Goal: Task Accomplishment & Management: Manage account settings

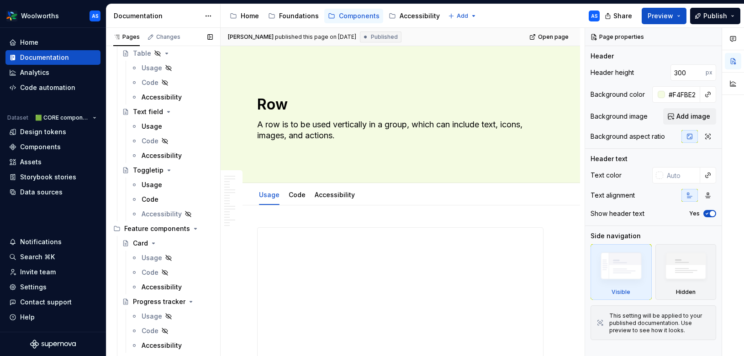
scroll to position [1451, 0]
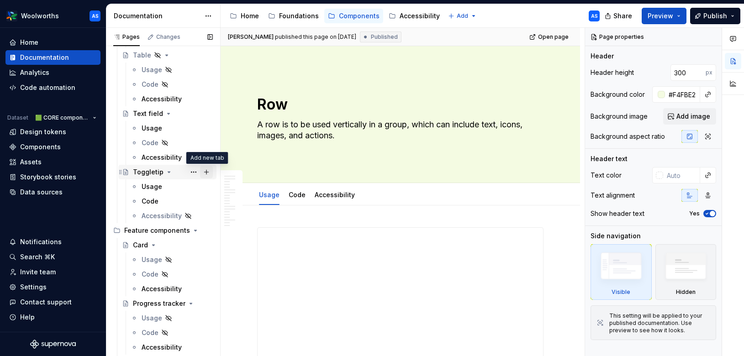
click at [205, 169] on button "Page tree" at bounding box center [206, 172] width 13 height 13
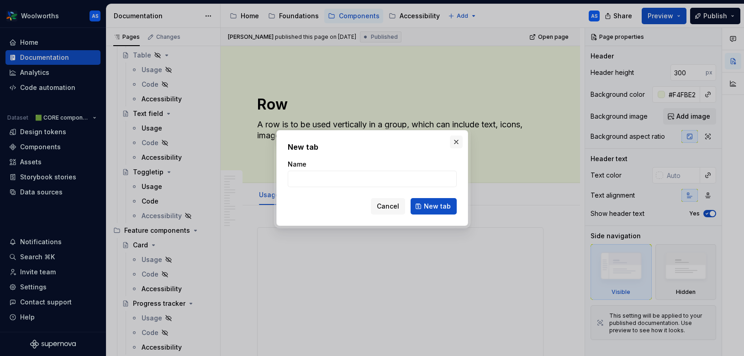
click at [457, 140] on button "button" at bounding box center [456, 142] width 13 height 13
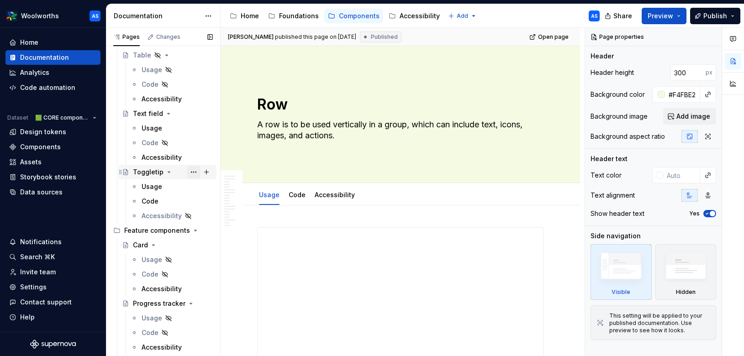
click at [195, 172] on button "Page tree" at bounding box center [193, 172] width 13 height 13
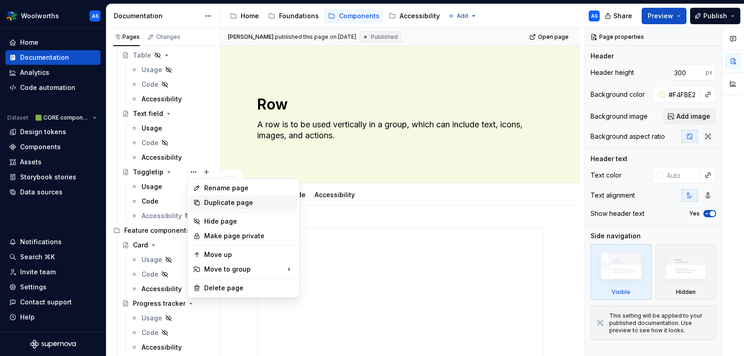
click at [212, 205] on div "Duplicate page" at bounding box center [249, 202] width 90 height 9
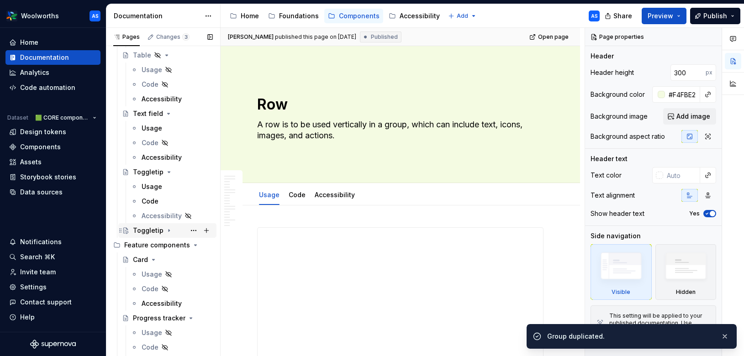
click at [165, 231] on icon "Page tree" at bounding box center [168, 230] width 7 height 7
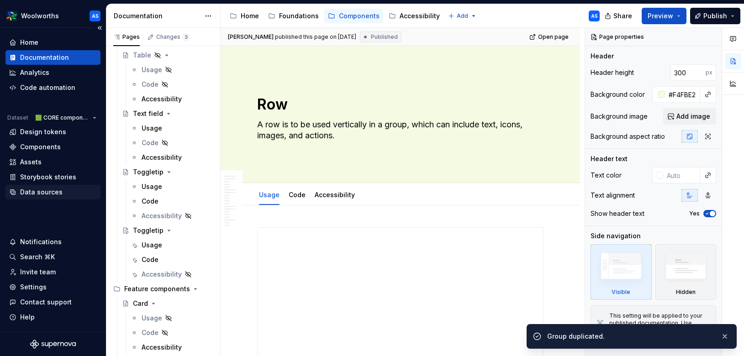
click at [45, 191] on div "Data sources" at bounding box center [41, 192] width 42 height 9
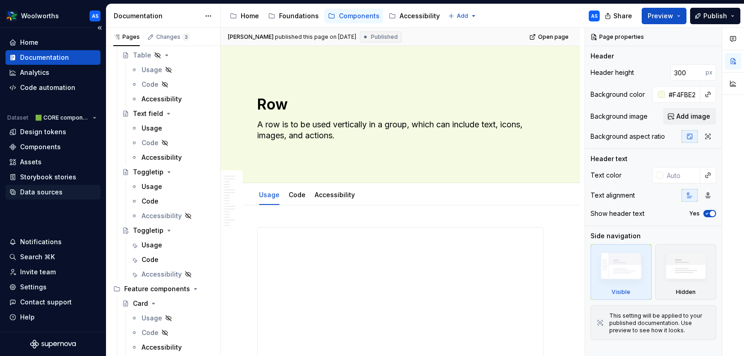
type textarea "*"
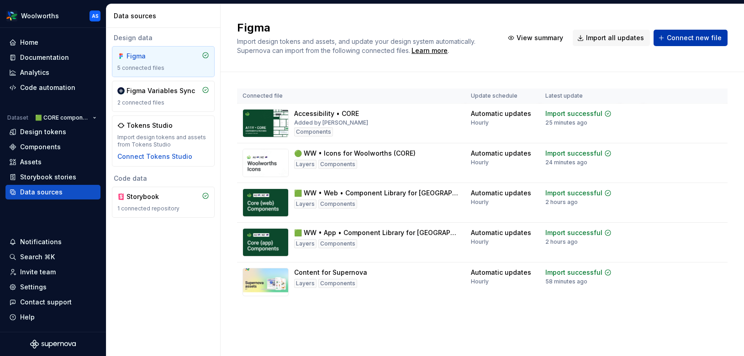
click at [686, 39] on span "Connect new file" at bounding box center [694, 37] width 55 height 9
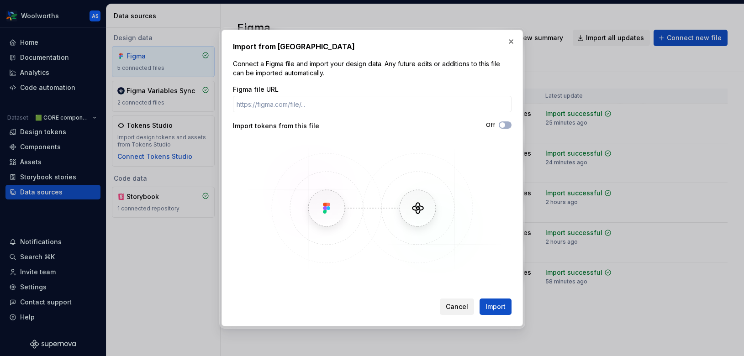
click at [456, 311] on button "Cancel" at bounding box center [457, 307] width 34 height 16
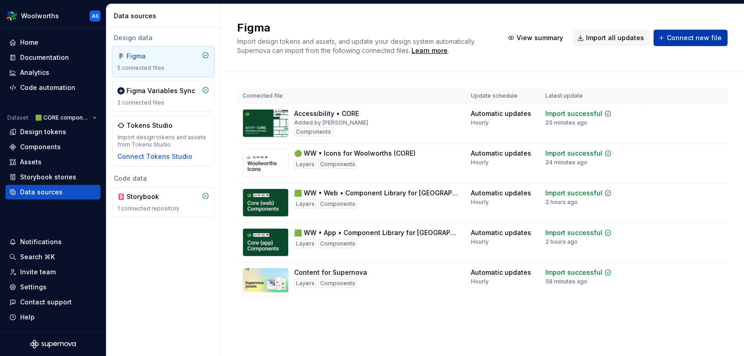
click at [679, 41] on span "Connect new file" at bounding box center [694, 37] width 55 height 9
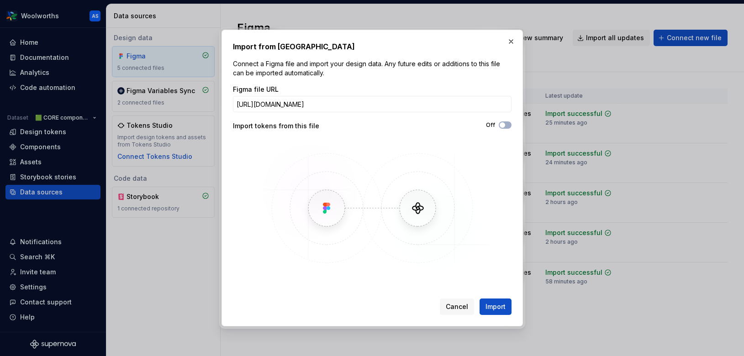
scroll to position [0, 239]
type input "[URL][DOMAIN_NAME]"
click at [496, 312] on button "Import" at bounding box center [496, 307] width 32 height 16
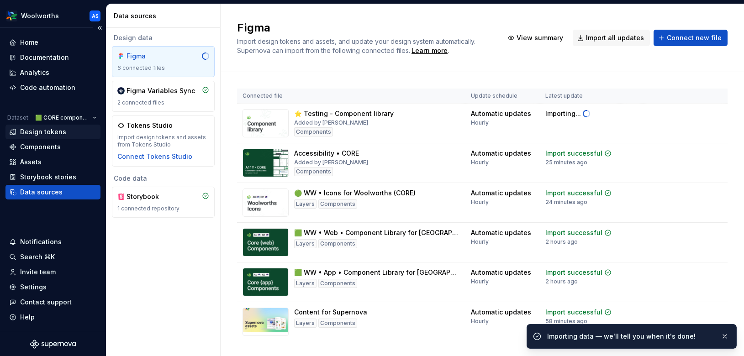
click at [56, 129] on div "Design tokens" at bounding box center [43, 131] width 46 height 9
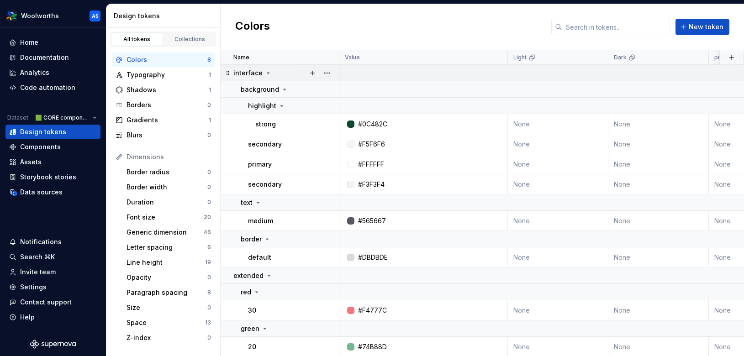
click at [266, 71] on icon at bounding box center [267, 72] width 7 height 7
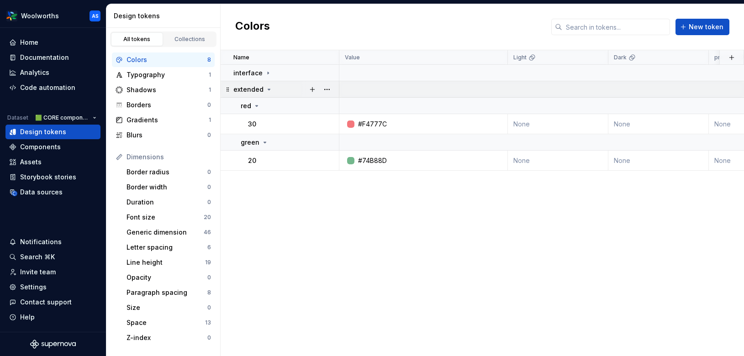
click at [265, 88] on icon at bounding box center [268, 89] width 7 height 7
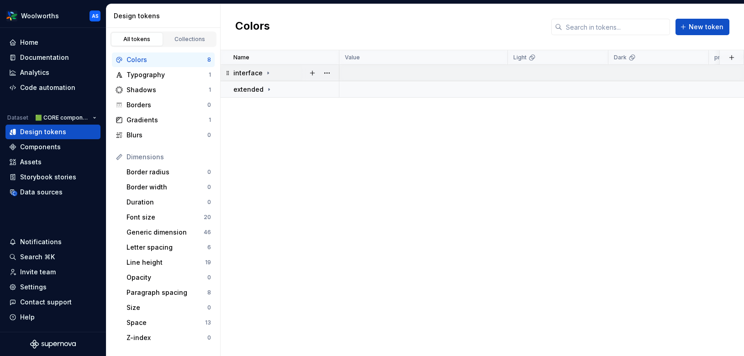
click at [269, 75] on icon at bounding box center [267, 72] width 7 height 7
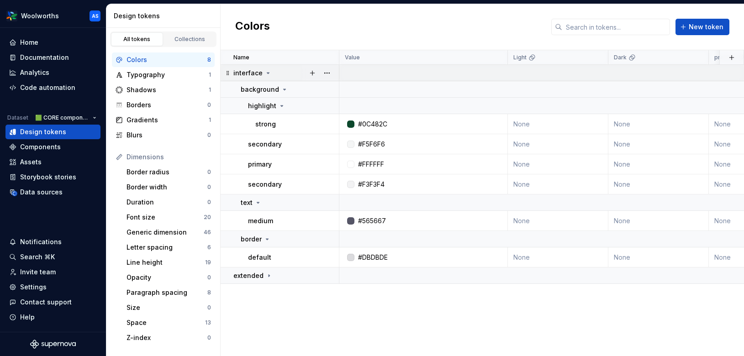
click at [264, 70] on icon at bounding box center [267, 72] width 7 height 7
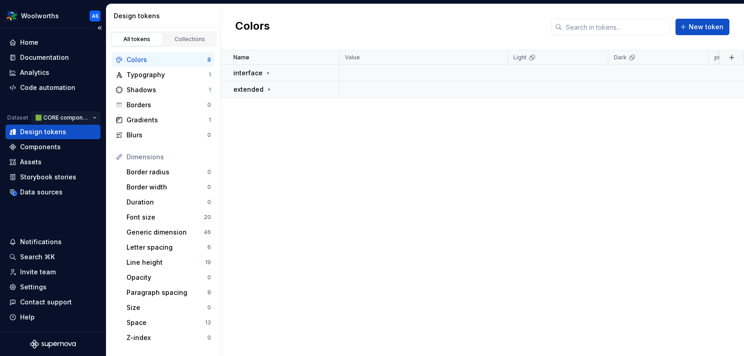
click at [96, 116] on html "Woolworths AS Home Documentation Analytics Code automation Dataset 🟩 CORE compo…" at bounding box center [372, 178] width 744 height 356
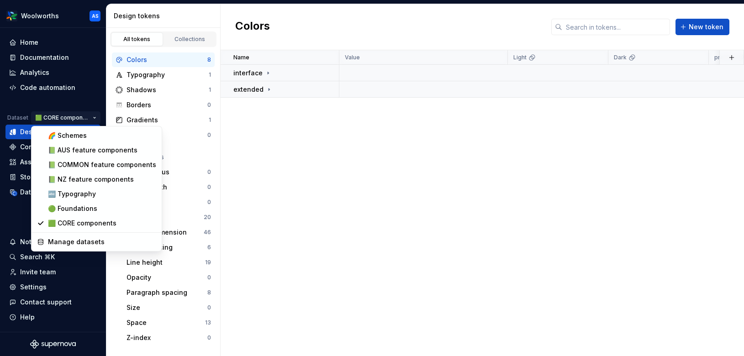
click at [95, 117] on html "Woolworths AS Home Documentation Analytics Code automation Dataset 🟩 CORE compo…" at bounding box center [372, 178] width 744 height 356
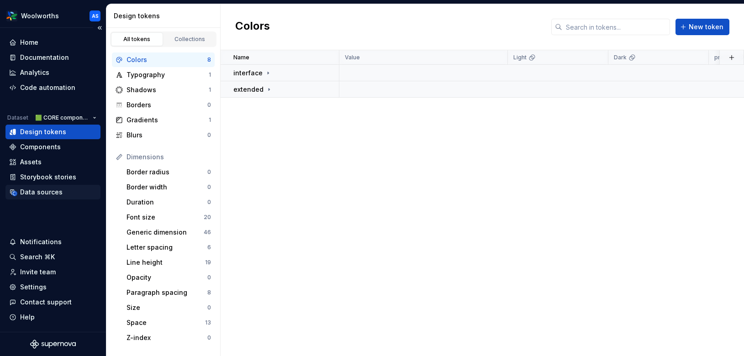
click at [57, 190] on div "Data sources" at bounding box center [41, 192] width 42 height 9
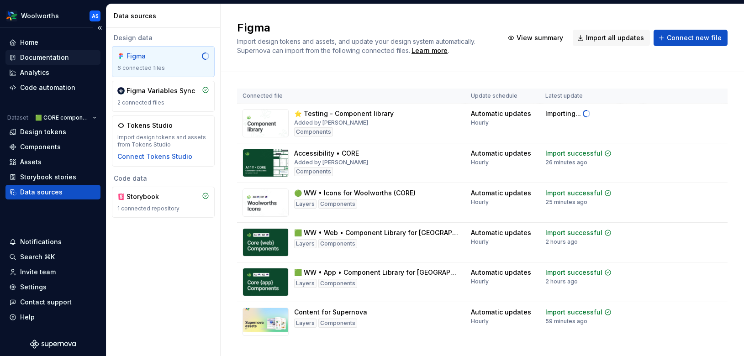
click at [44, 62] on div "Documentation" at bounding box center [52, 57] width 95 height 15
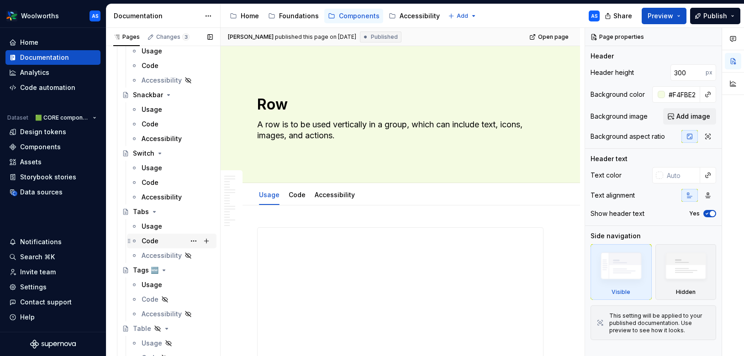
scroll to position [1578, 0]
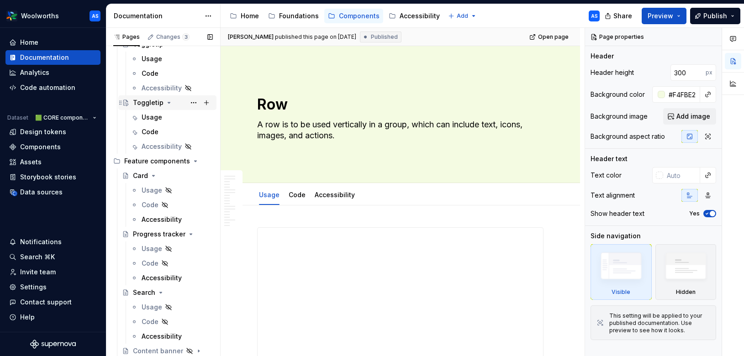
click at [147, 106] on div "Toggletip" at bounding box center [148, 102] width 31 height 9
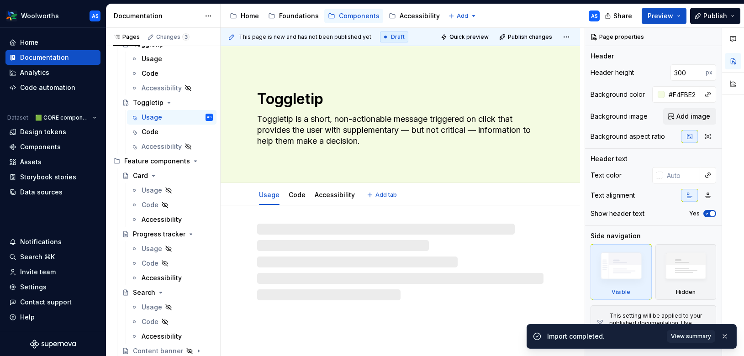
click at [278, 102] on textarea "Toggletip" at bounding box center [398, 99] width 286 height 22
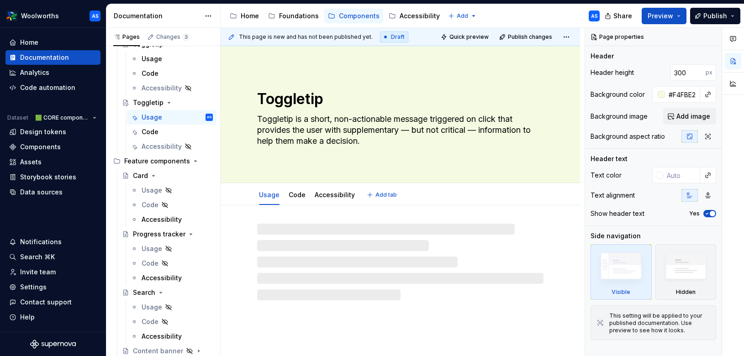
click at [298, 98] on textarea "Toggletip" at bounding box center [398, 99] width 286 height 22
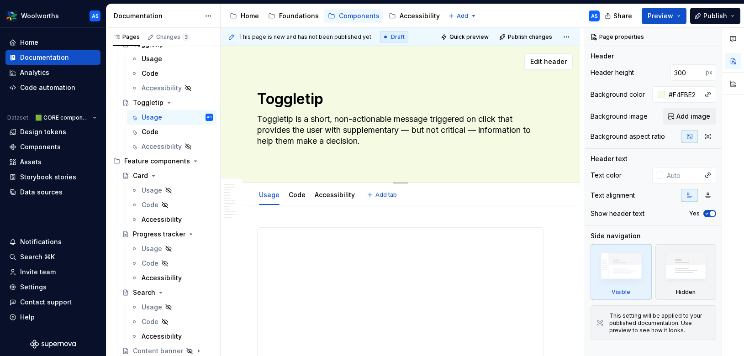
type textarea "*"
type textarea "T"
type textarea "*"
type textarea "Te"
type textarea "*"
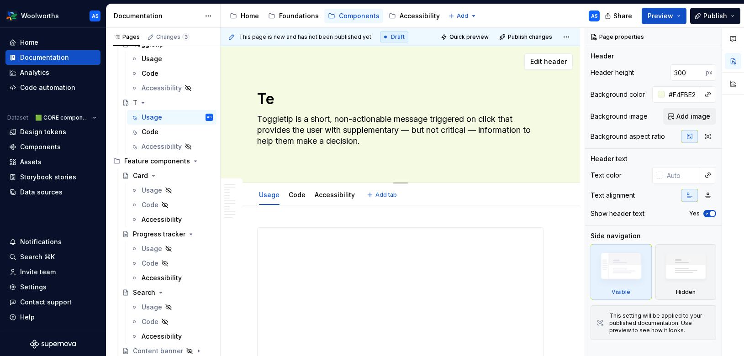
type textarea "Tes"
type textarea "*"
type textarea "Test"
type textarea "*"
type textarea "Test"
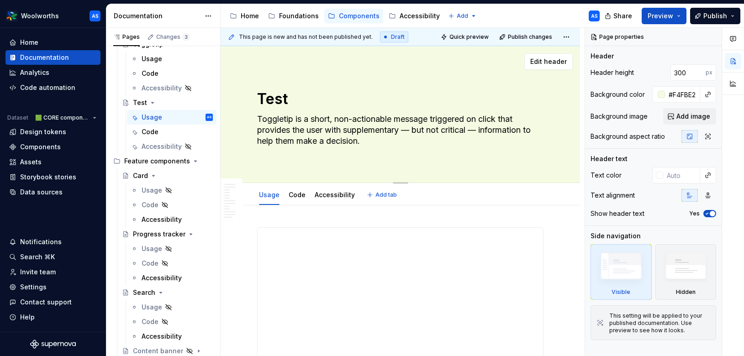
click at [317, 129] on textarea "Toggletip is a short, non-actionable message triggered on click that provides t…" at bounding box center [398, 130] width 286 height 37
type textarea "*"
type textarea "t"
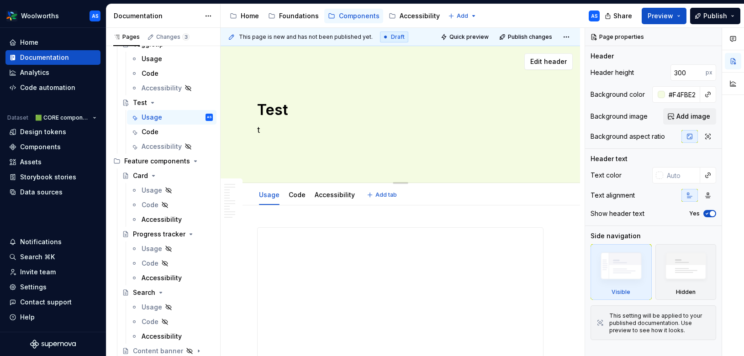
type textarea "*"
type textarea "te"
type textarea "*"
type textarea "tes"
type textarea "*"
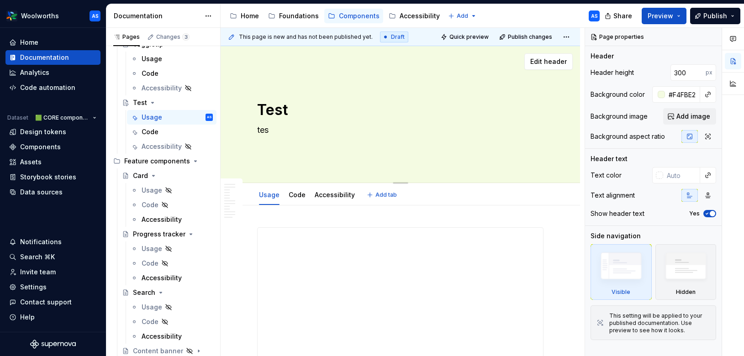
type textarea "test"
type textarea "*"
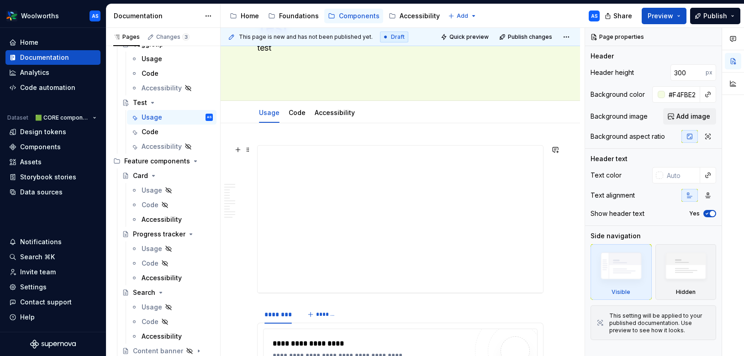
type textarea "test"
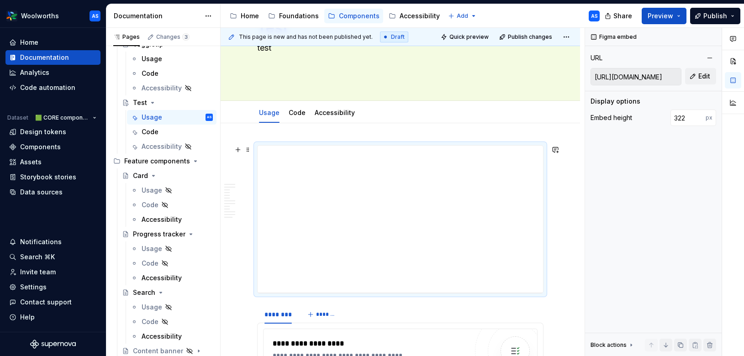
click at [408, 198] on div "**********" at bounding box center [400, 219] width 285 height 147
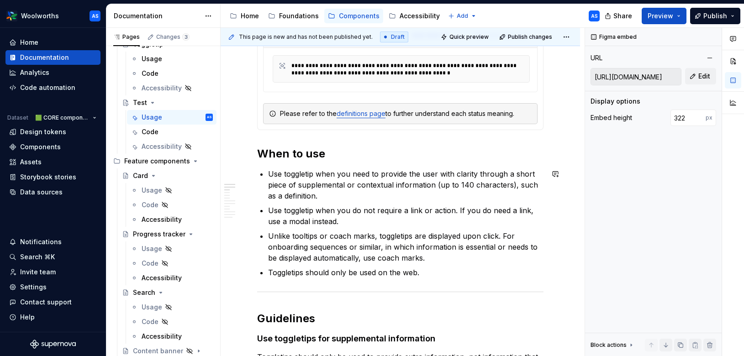
scroll to position [496, 0]
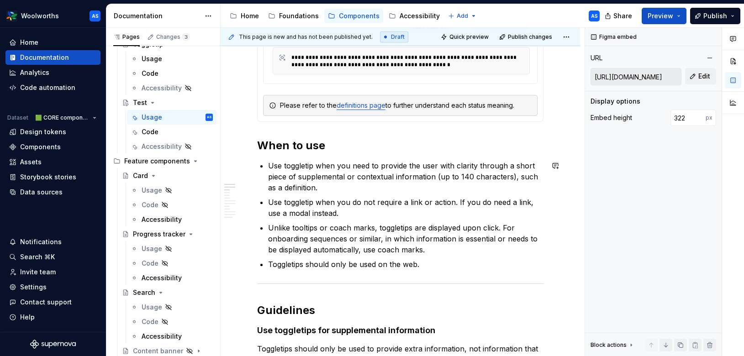
click at [337, 151] on h2 "When to use" at bounding box center [400, 145] width 286 height 15
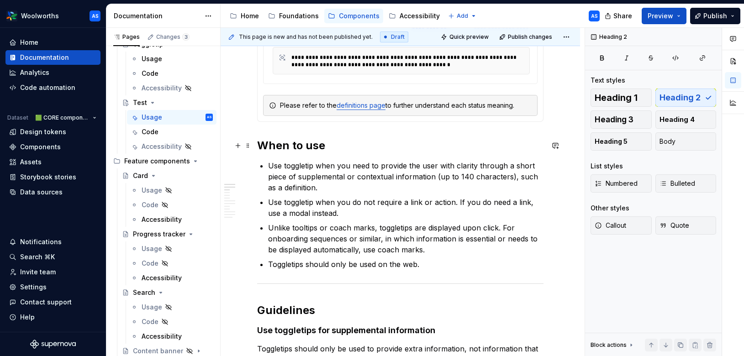
type textarea "*"
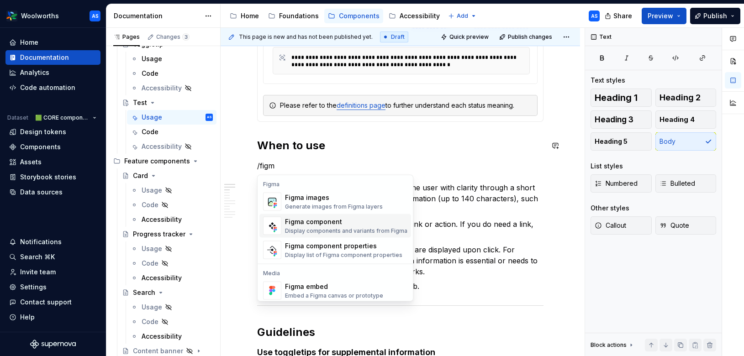
click at [323, 225] on div "Figma component" at bounding box center [346, 221] width 122 height 9
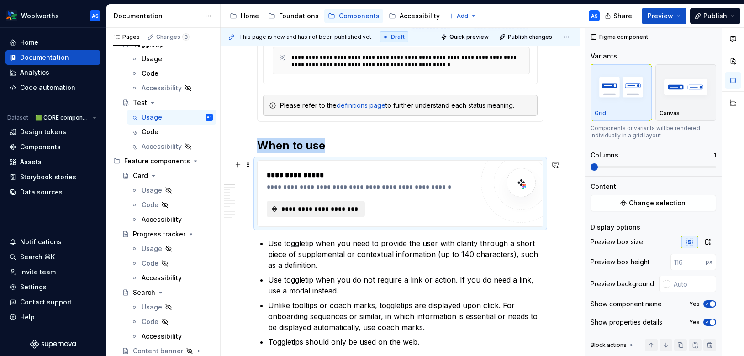
click at [317, 205] on span "**********" at bounding box center [319, 209] width 79 height 9
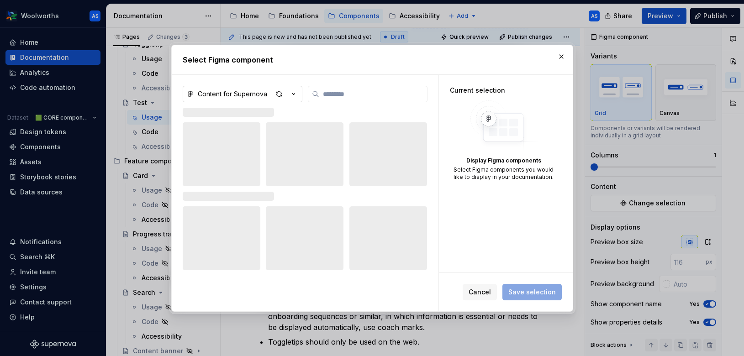
click at [293, 92] on icon "button" at bounding box center [293, 94] width 9 height 9
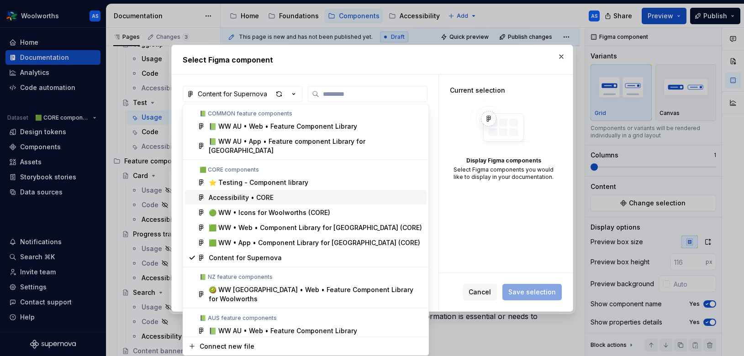
type textarea "*"
click at [264, 178] on span "⭐️ Testing - Component library" at bounding box center [306, 182] width 242 height 15
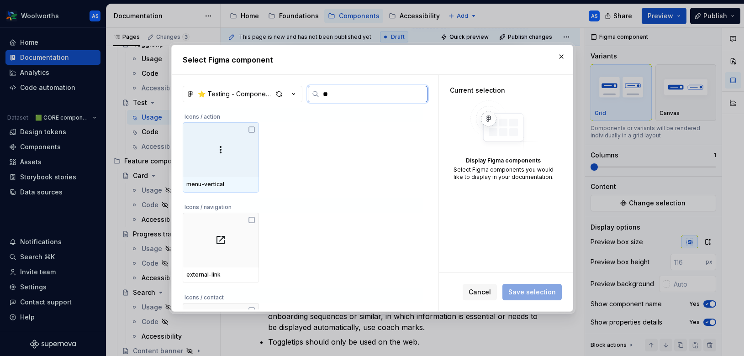
type input "***"
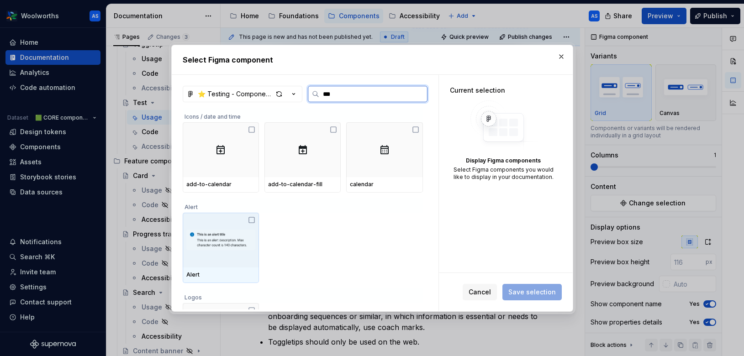
click at [243, 236] on img at bounding box center [220, 240] width 69 height 46
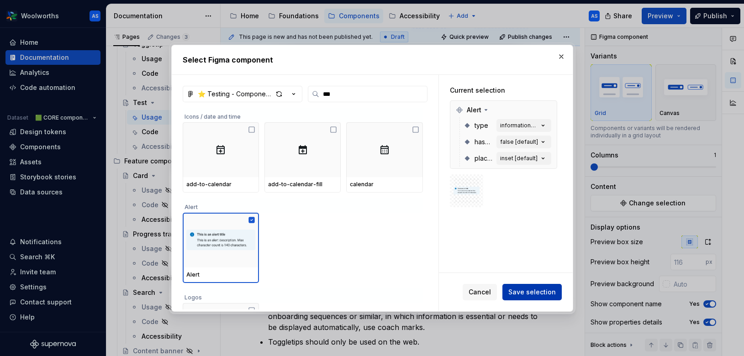
click at [544, 293] on span "Save selection" at bounding box center [531, 292] width 47 height 9
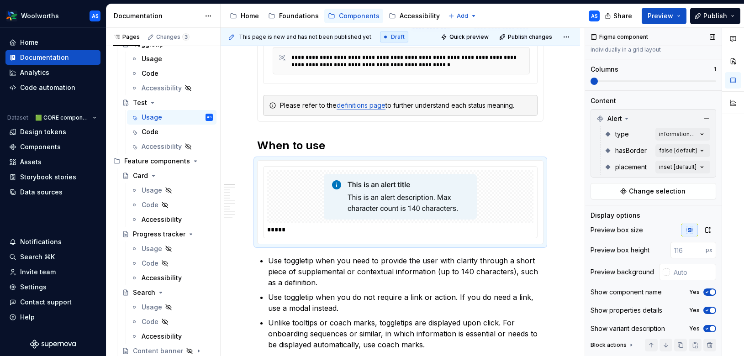
scroll to position [94, 0]
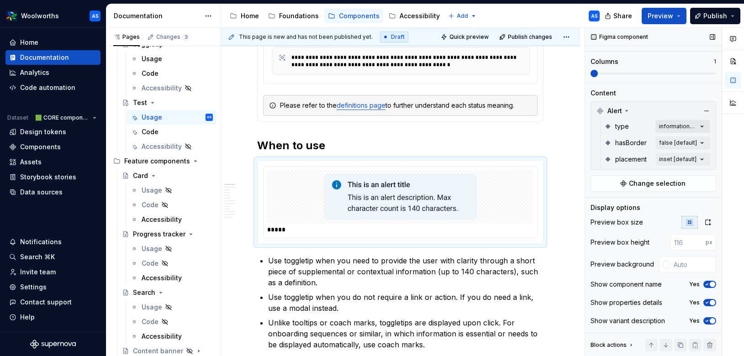
click at [699, 123] on div "Comments Open comments No comments yet Select ‘Comment’ from the block context …" at bounding box center [664, 192] width 159 height 329
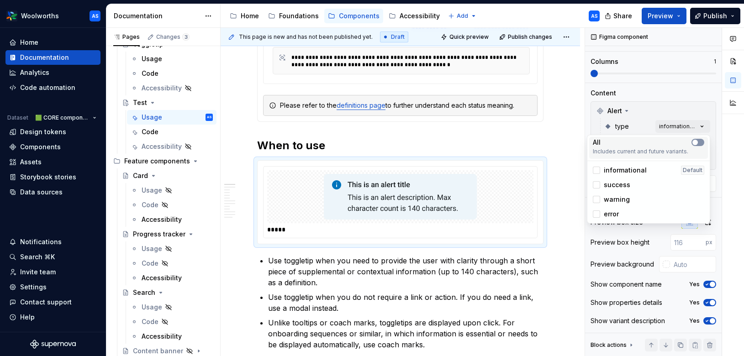
click at [701, 142] on button "button" at bounding box center [697, 142] width 13 height 7
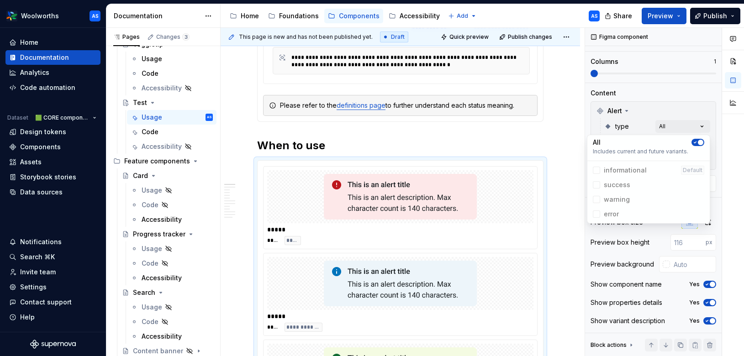
click at [639, 100] on div "Comments Open comments No comments yet Select ‘Comment’ from the block context …" at bounding box center [664, 192] width 159 height 329
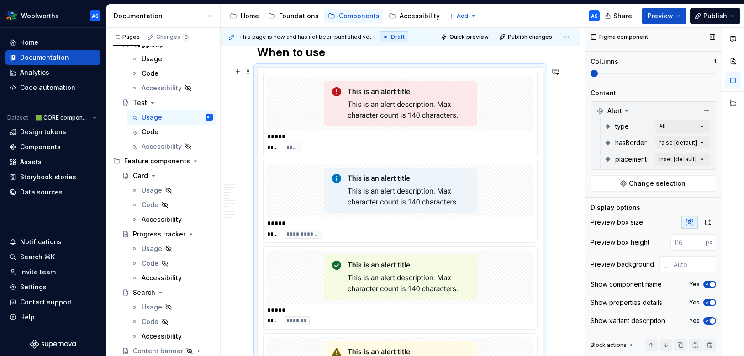
scroll to position [500, 0]
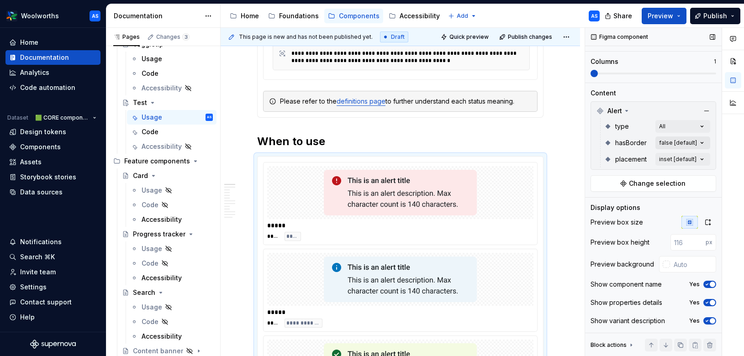
click at [703, 142] on div "Comments Open comments No comments yet Select ‘Comment’ from the block context …" at bounding box center [664, 192] width 159 height 329
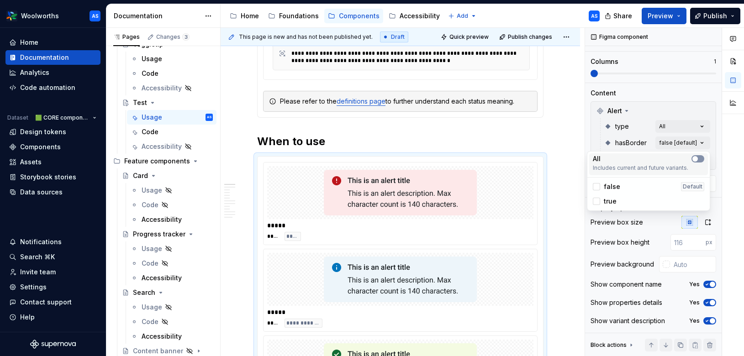
click at [698, 158] on icon "button" at bounding box center [694, 158] width 7 height 5
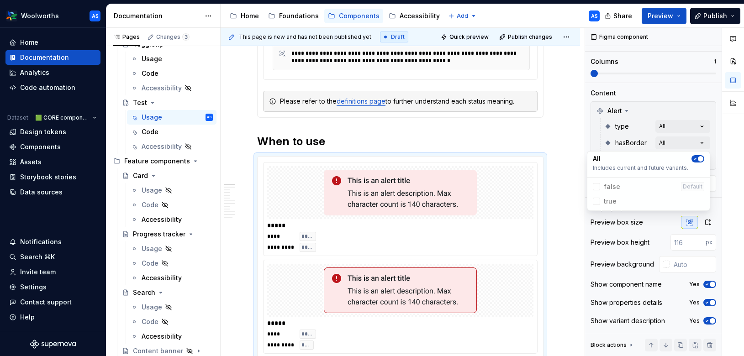
click at [644, 143] on div "Comments Open comments No comments yet Select ‘Comment’ from the block context …" at bounding box center [664, 192] width 159 height 329
click at [706, 158] on div "Comments Open comments No comments yet Select ‘Comment’ from the block context …" at bounding box center [664, 192] width 159 height 329
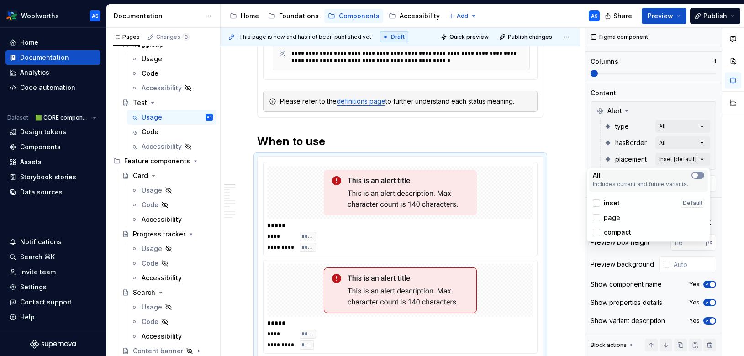
click at [698, 177] on icon "button" at bounding box center [694, 175] width 7 height 5
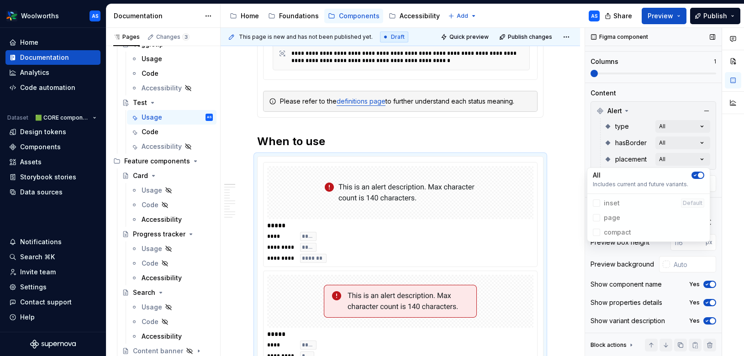
click at [649, 145] on div "Comments Open comments No comments yet Select ‘Comment’ from the block context …" at bounding box center [664, 192] width 159 height 329
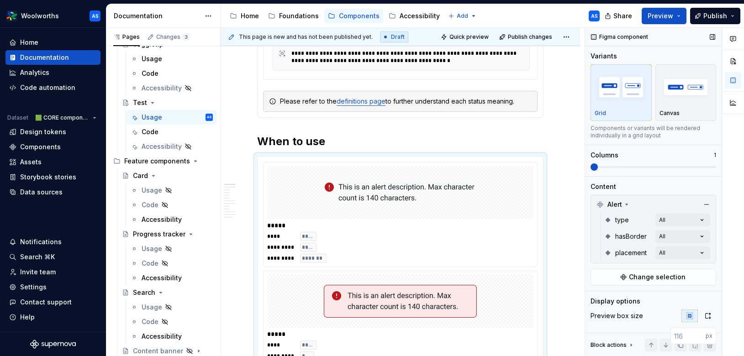
scroll to position [94, 0]
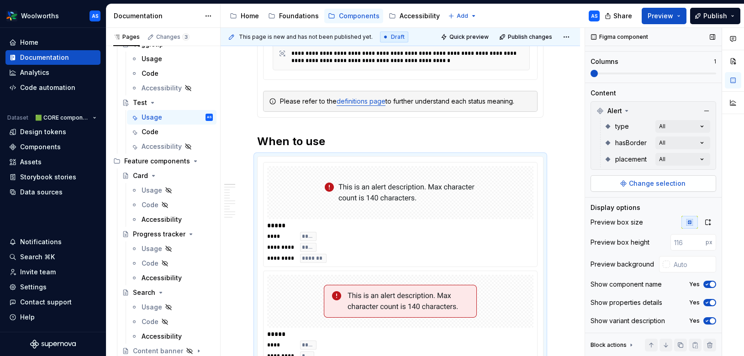
click at [653, 175] on button "Change selection" at bounding box center [654, 183] width 126 height 16
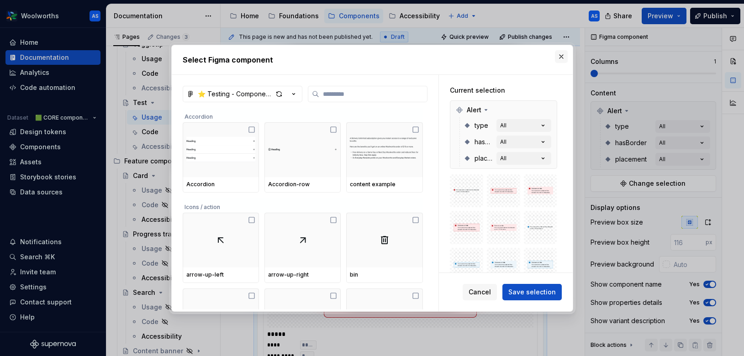
click at [563, 53] on button "button" at bounding box center [561, 56] width 13 height 13
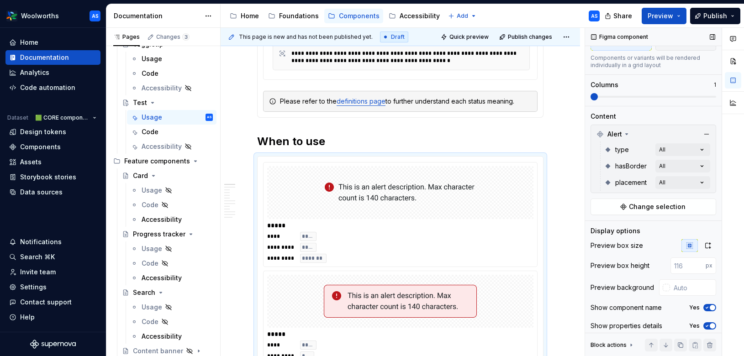
scroll to position [43, 0]
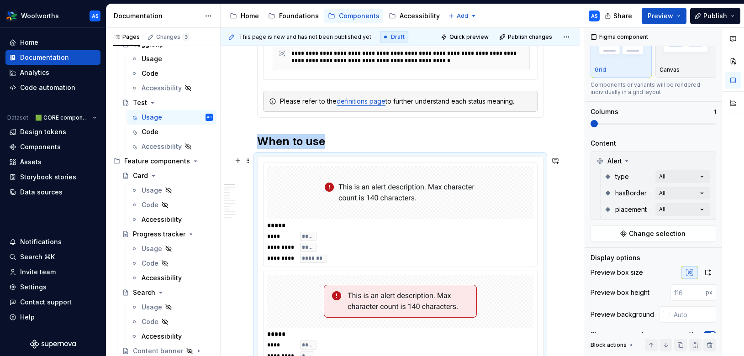
click at [523, 214] on div at bounding box center [400, 192] width 266 height 53
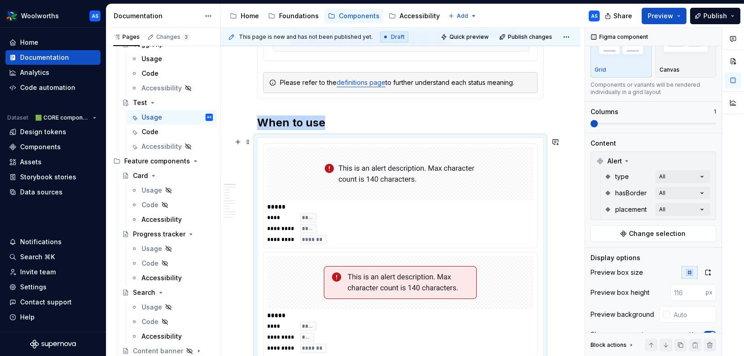
scroll to position [519, 0]
click at [434, 285] on img at bounding box center [400, 282] width 153 height 46
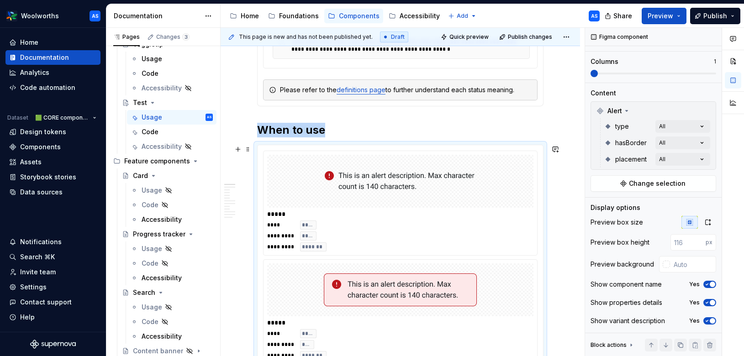
scroll to position [508, 0]
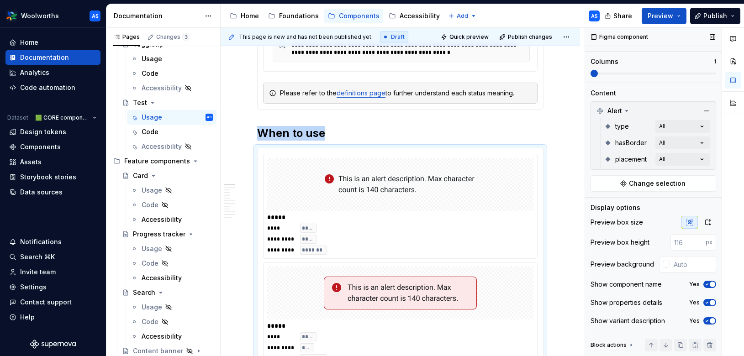
click at [595, 71] on span at bounding box center [594, 73] width 7 height 7
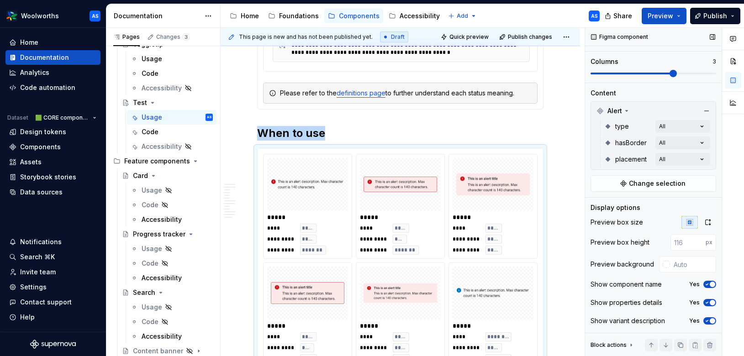
scroll to position [628, 0]
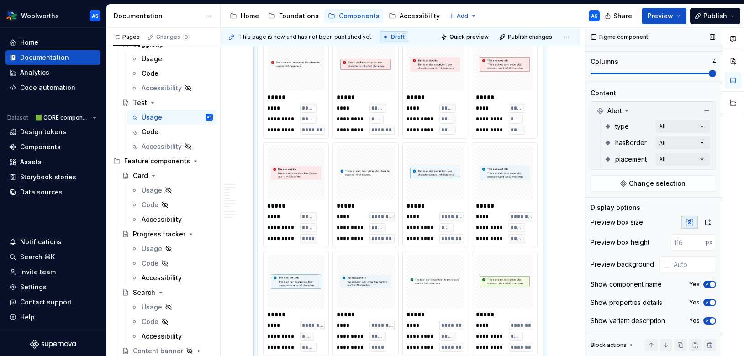
click at [711, 73] on span at bounding box center [712, 73] width 7 height 7
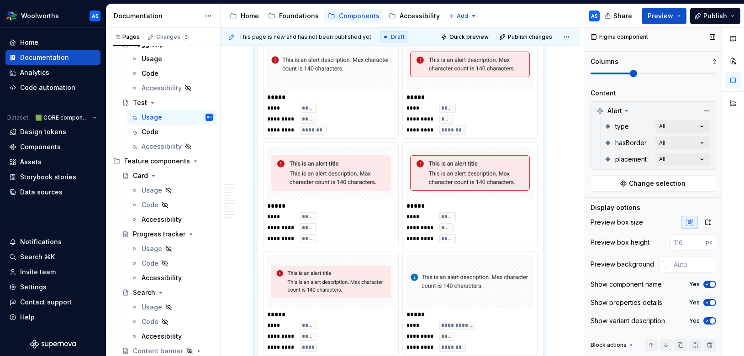
click at [637, 70] on span at bounding box center [633, 73] width 7 height 7
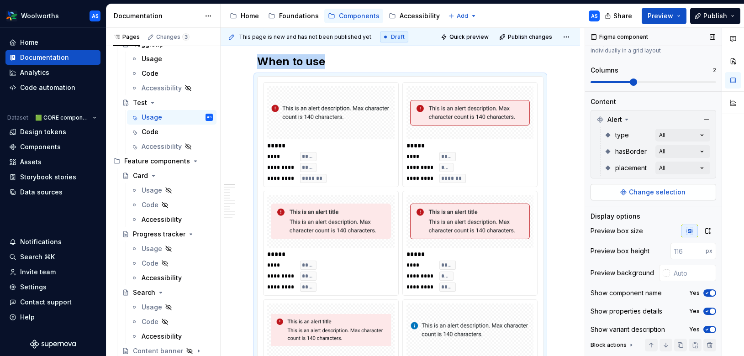
scroll to position [94, 0]
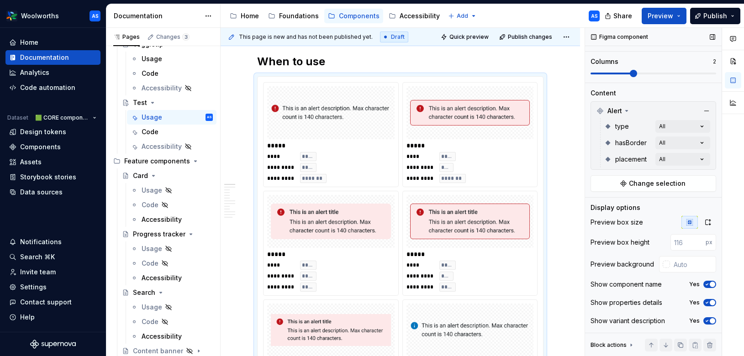
click at [633, 344] on icon at bounding box center [631, 345] width 7 height 7
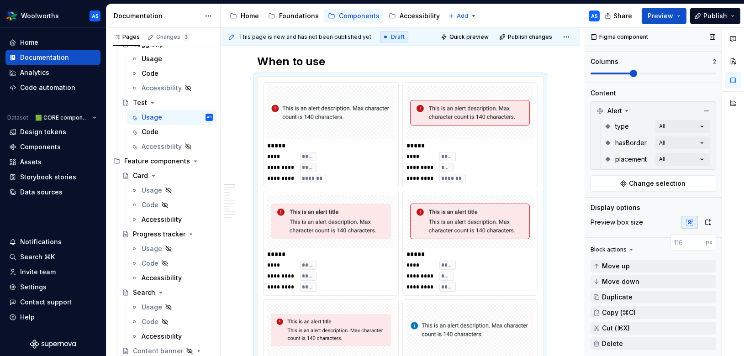
click at [630, 247] on icon at bounding box center [631, 249] width 7 height 7
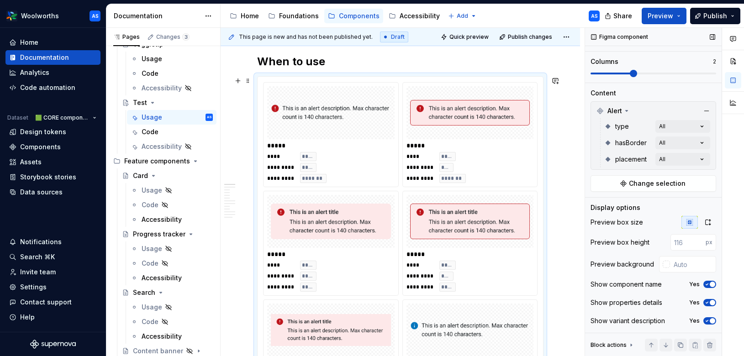
click at [486, 204] on img at bounding box center [470, 222] width 120 height 46
click at [480, 199] on img at bounding box center [470, 222] width 120 height 46
click at [663, 180] on span "Change selection" at bounding box center [657, 183] width 57 height 9
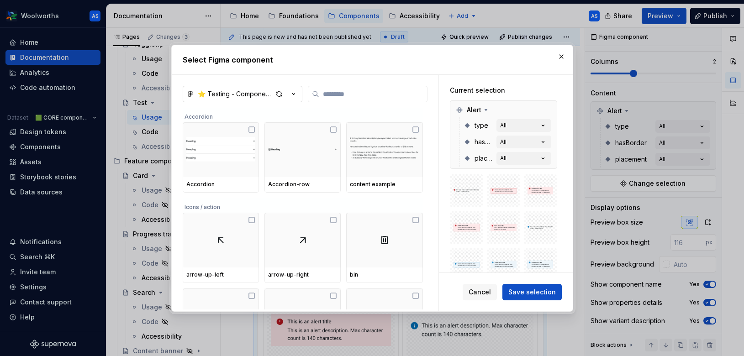
click at [296, 96] on icon "button" at bounding box center [293, 94] width 9 height 9
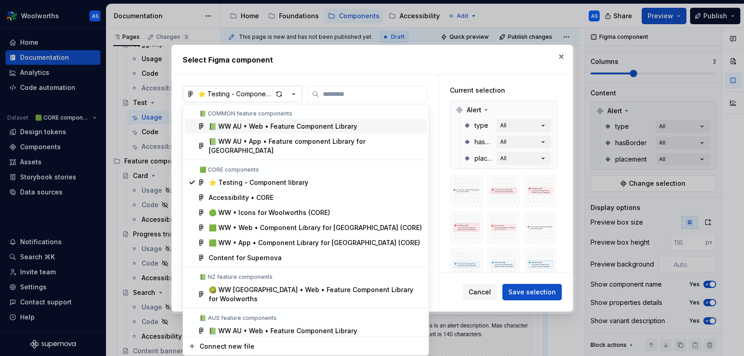
click at [296, 96] on div "Select Figma component ⭐️ Testing - Component library Accordion Accordion Accor…" at bounding box center [372, 178] width 744 height 356
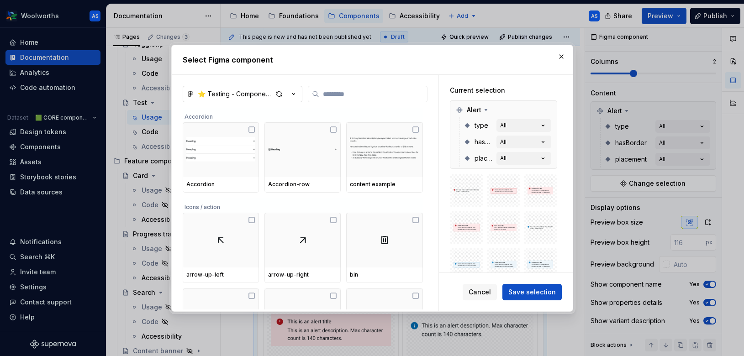
click at [296, 96] on icon "button" at bounding box center [293, 94] width 9 height 9
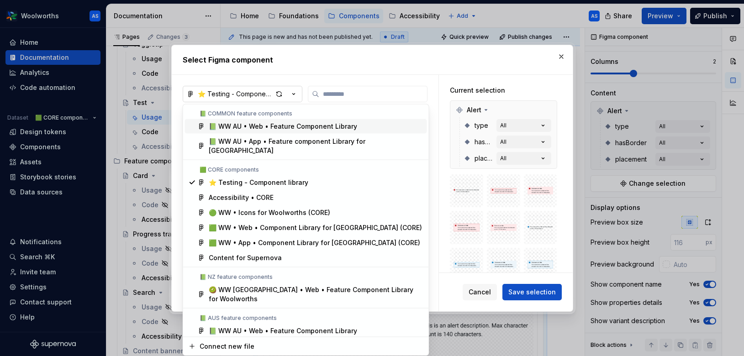
click at [296, 96] on div "Select Figma component ⭐️ Testing - Component library Accordion Accordion Accor…" at bounding box center [372, 178] width 744 height 356
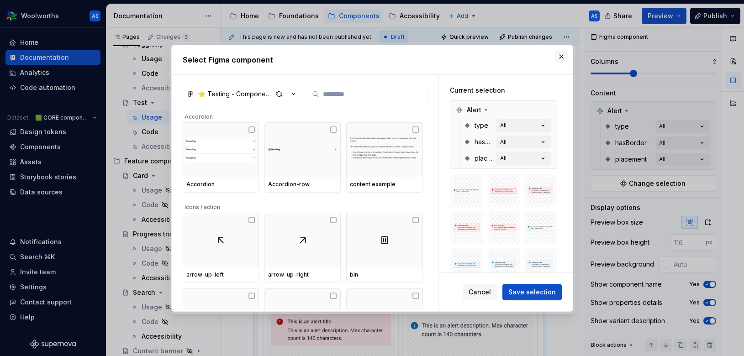
click at [560, 54] on button "button" at bounding box center [561, 56] width 13 height 13
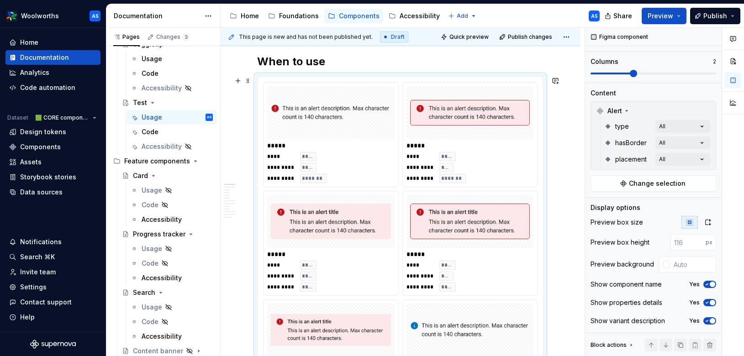
type textarea "*"
click at [523, 216] on img at bounding box center [470, 222] width 120 height 46
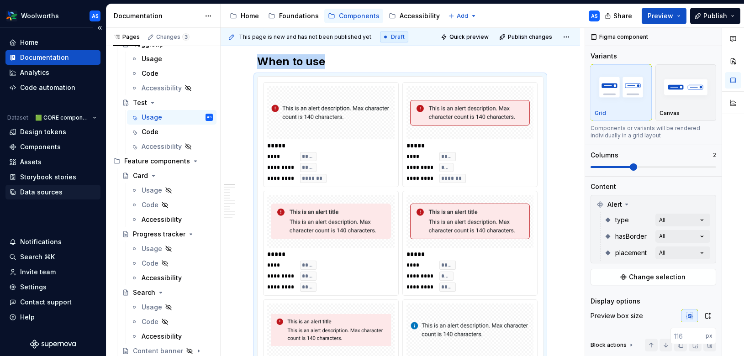
click at [40, 192] on div "Data sources" at bounding box center [41, 192] width 42 height 9
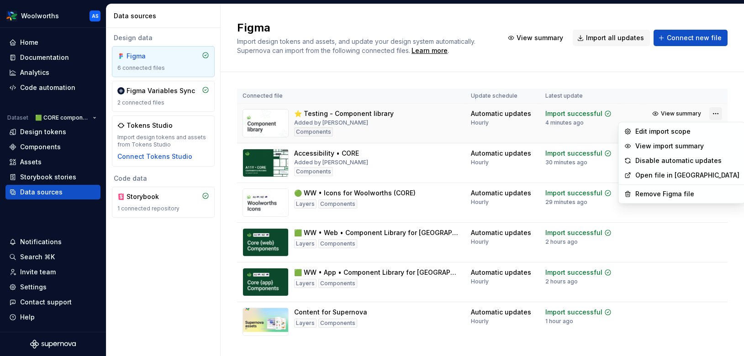
click at [718, 113] on html "Woolworths AS Home Documentation Analytics Code automation Dataset 🟩 CORE compo…" at bounding box center [372, 178] width 744 height 356
click at [653, 194] on div "Remove Figma file" at bounding box center [687, 194] width 104 height 9
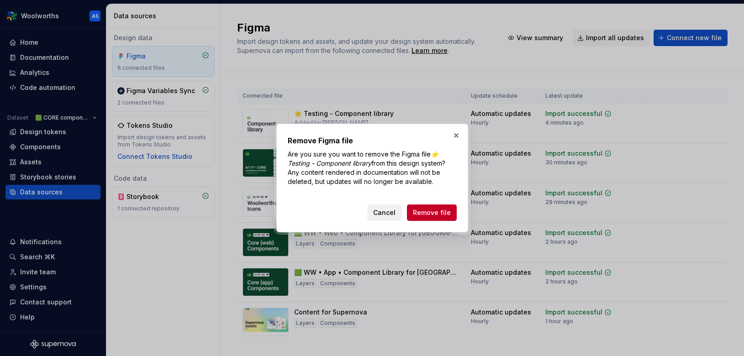
click at [392, 213] on span "Cancel" at bounding box center [384, 212] width 22 height 9
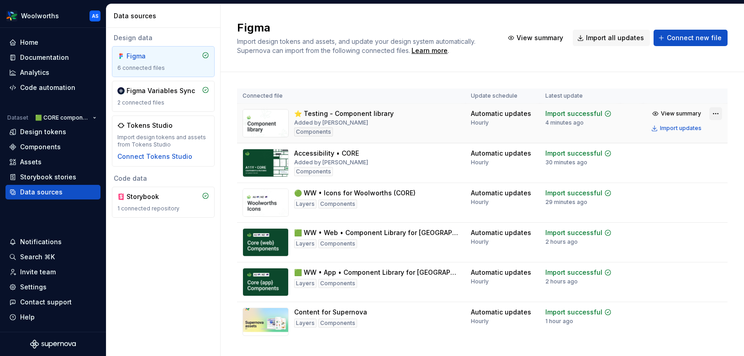
click at [717, 113] on html "Woolworths AS Home Documentation Analytics Code automation Dataset 🟩 CORE compo…" at bounding box center [372, 178] width 744 height 356
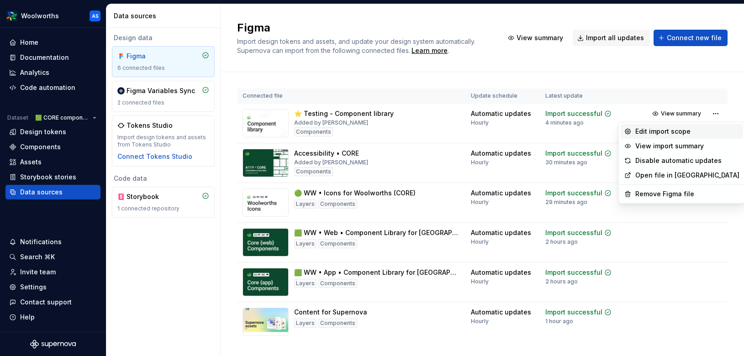
click at [673, 129] on div "Edit import scope" at bounding box center [687, 131] width 104 height 9
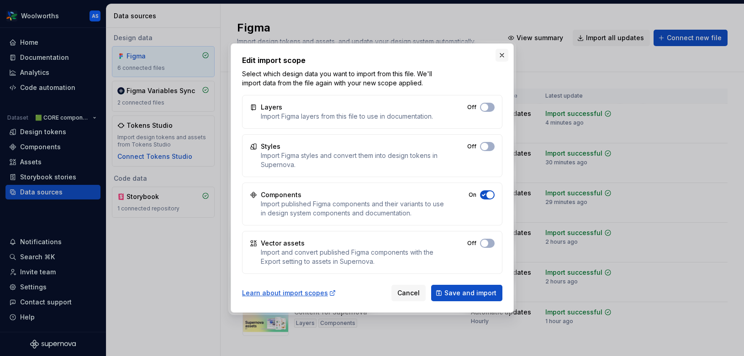
click at [503, 50] on button "button" at bounding box center [502, 55] width 13 height 13
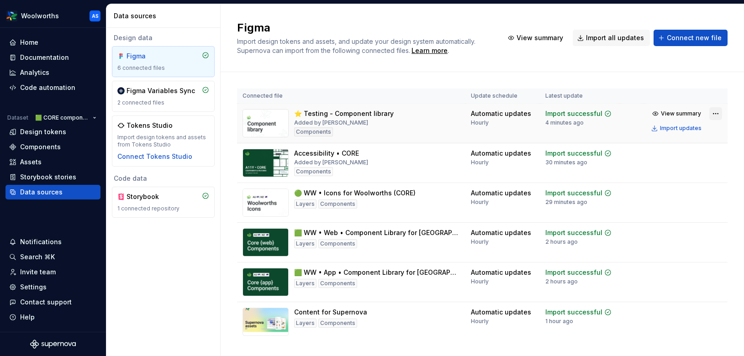
click at [718, 109] on html "Woolworths AS Home Documentation Analytics Code automation Dataset 🟩 CORE compo…" at bounding box center [372, 178] width 744 height 356
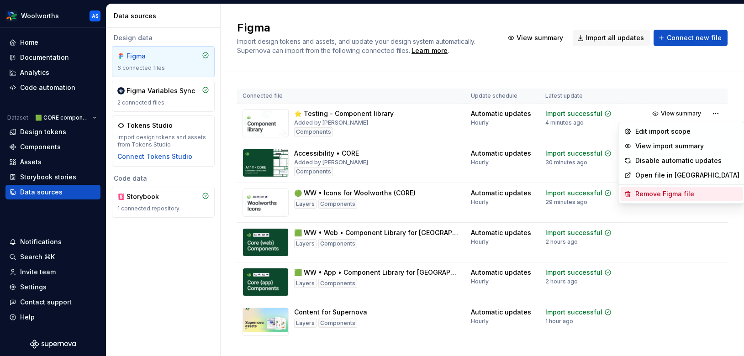
click at [651, 194] on div "Remove Figma file" at bounding box center [687, 194] width 104 height 9
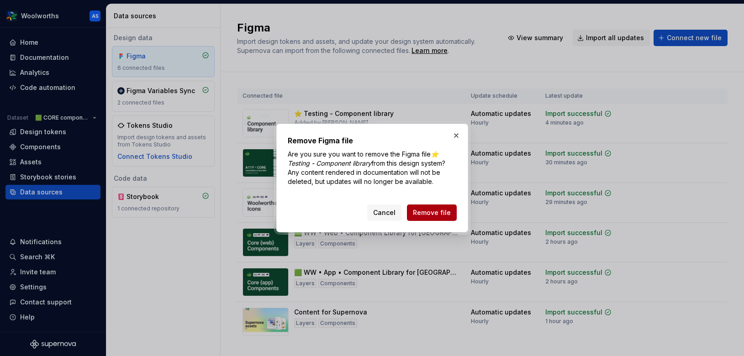
click at [435, 208] on span "Remove file" at bounding box center [432, 212] width 38 height 9
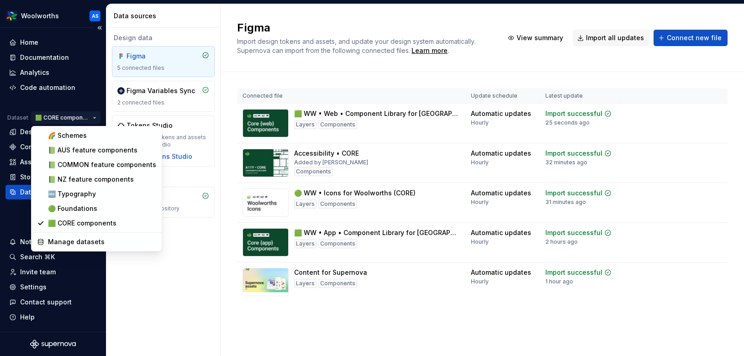
click at [72, 119] on html "Woolworths AS Home Documentation Analytics Code automation Dataset 🟩 CORE compo…" at bounding box center [372, 178] width 744 height 356
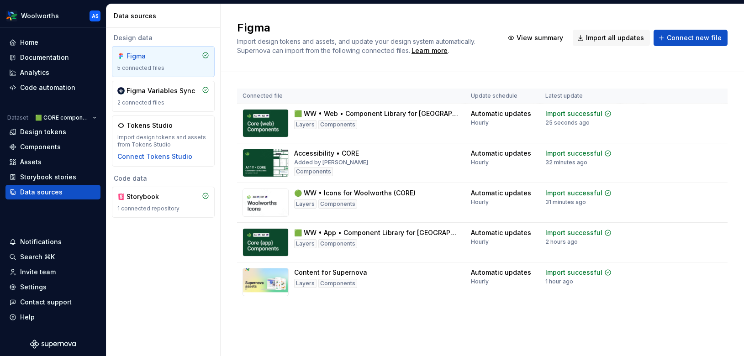
click at [78, 118] on html "Woolworths AS Home Documentation Analytics Code automation Dataset 🟩 CORE compo…" at bounding box center [372, 178] width 744 height 356
